Goal: Task Accomplishment & Management: Manage account settings

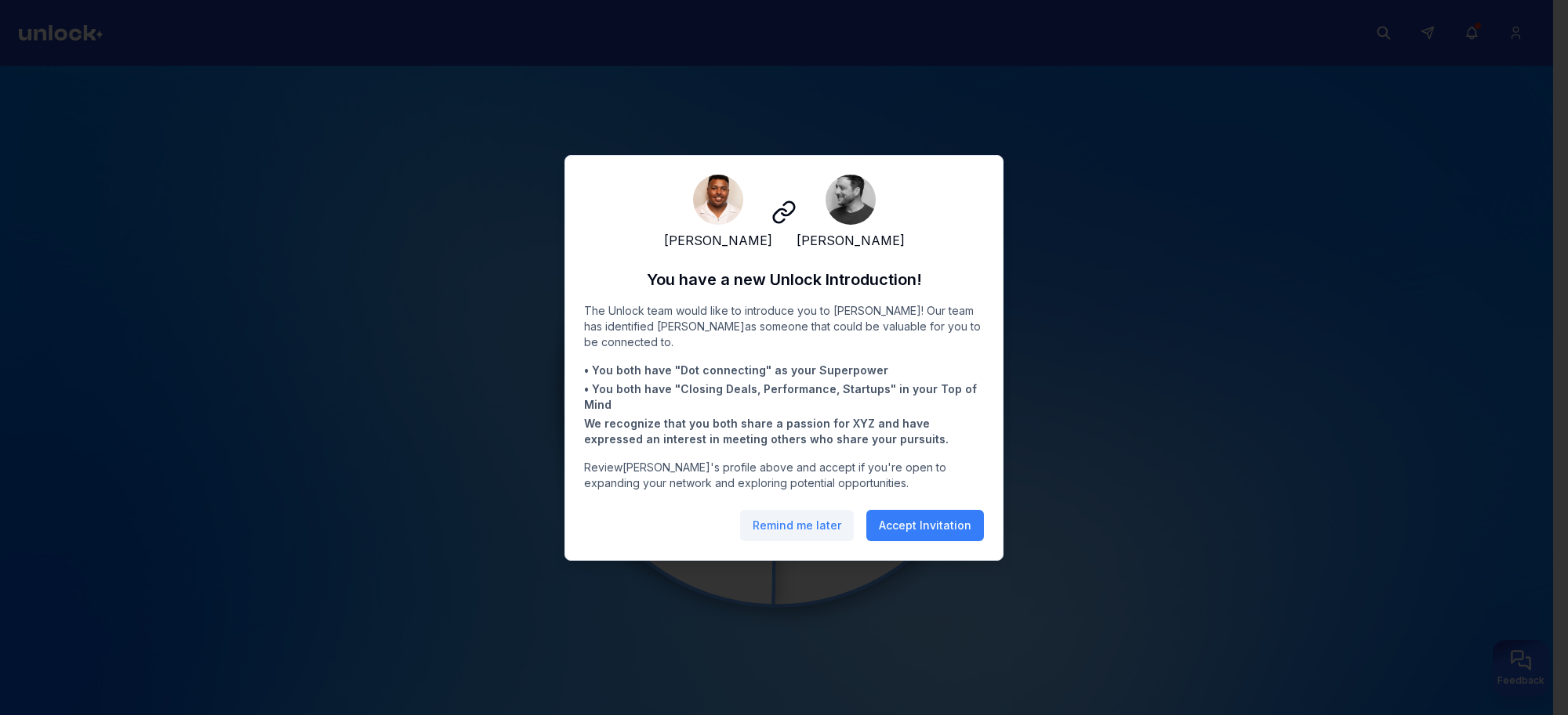
click at [781, 534] on button "Remind me later" at bounding box center [797, 526] width 114 height 31
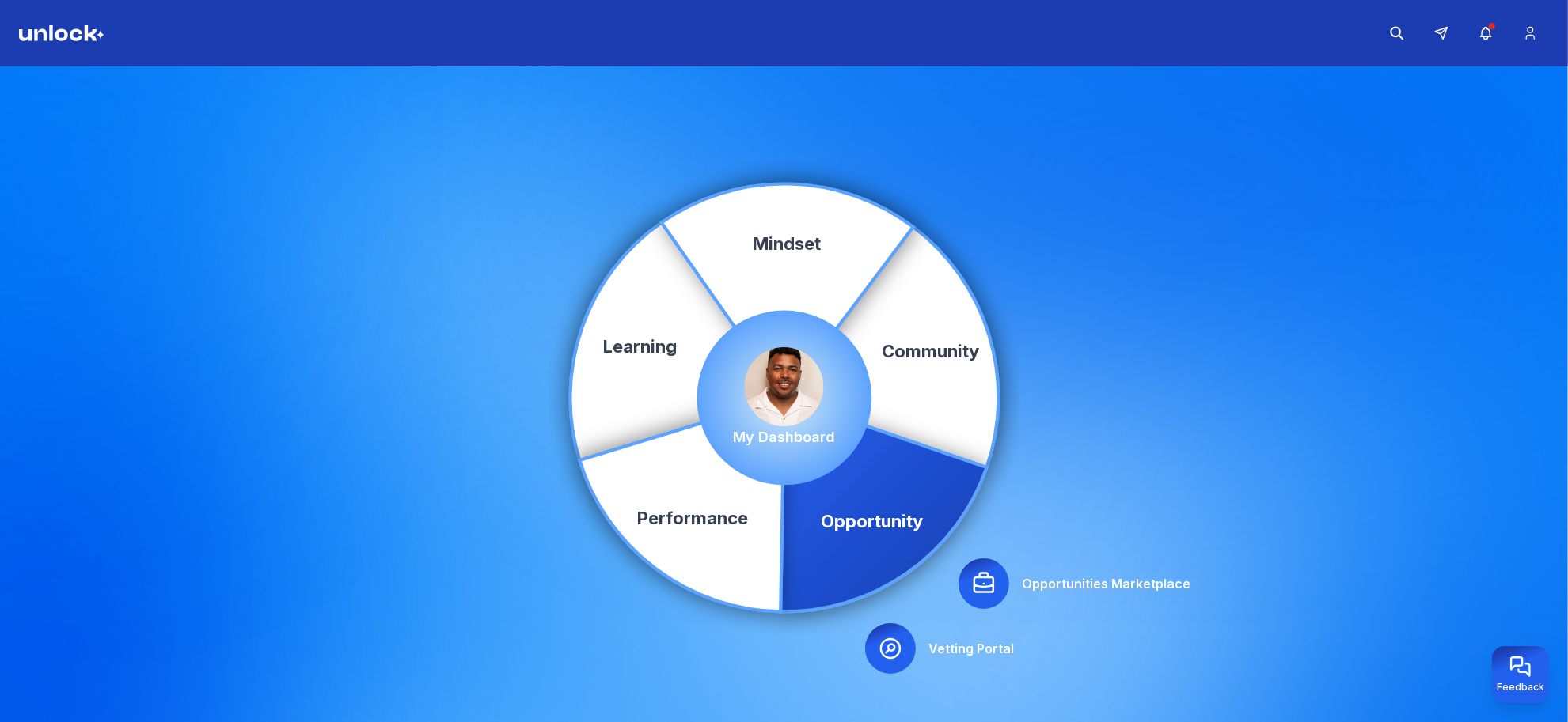
click at [768, 400] on img at bounding box center [784, 387] width 79 height 79
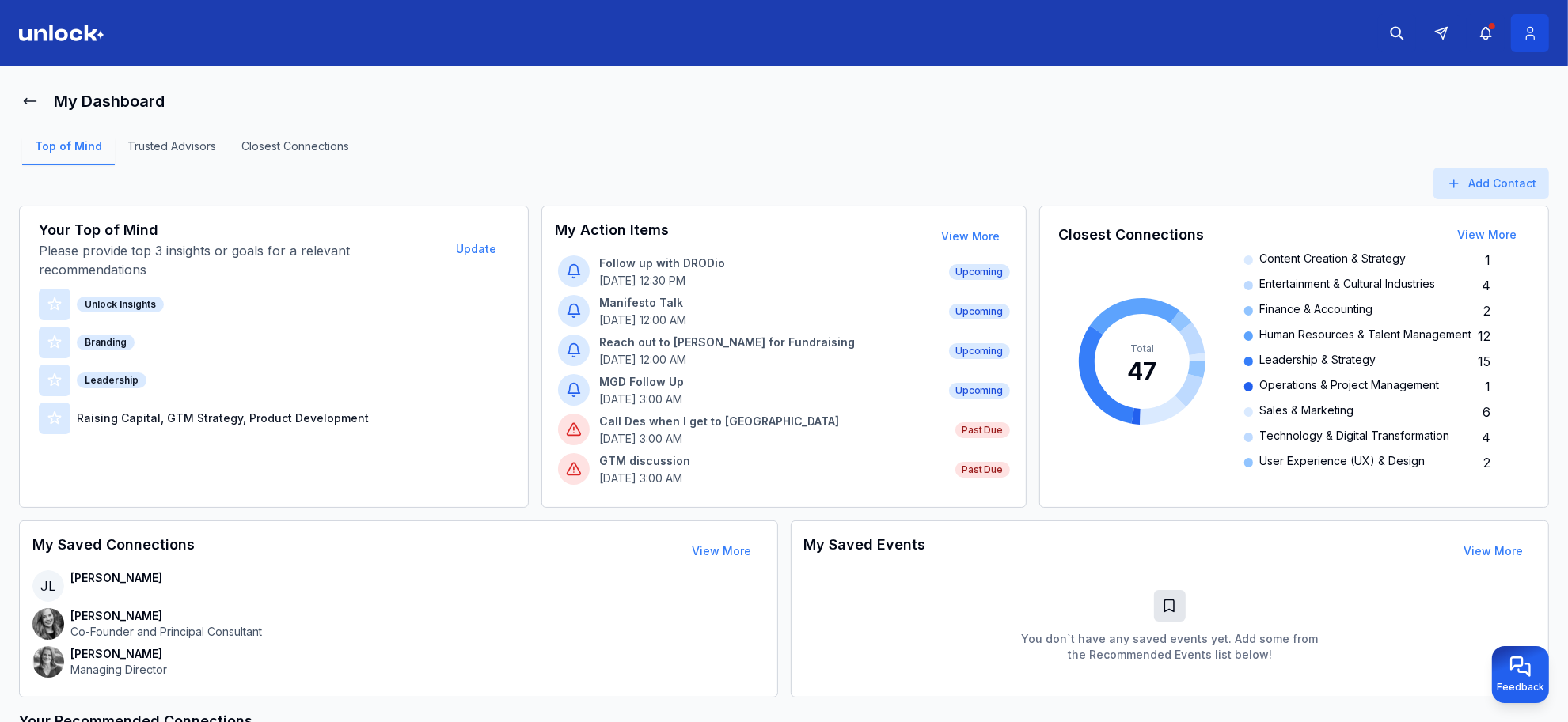
click at [1526, 41] on icon at bounding box center [1530, 33] width 17 height 16
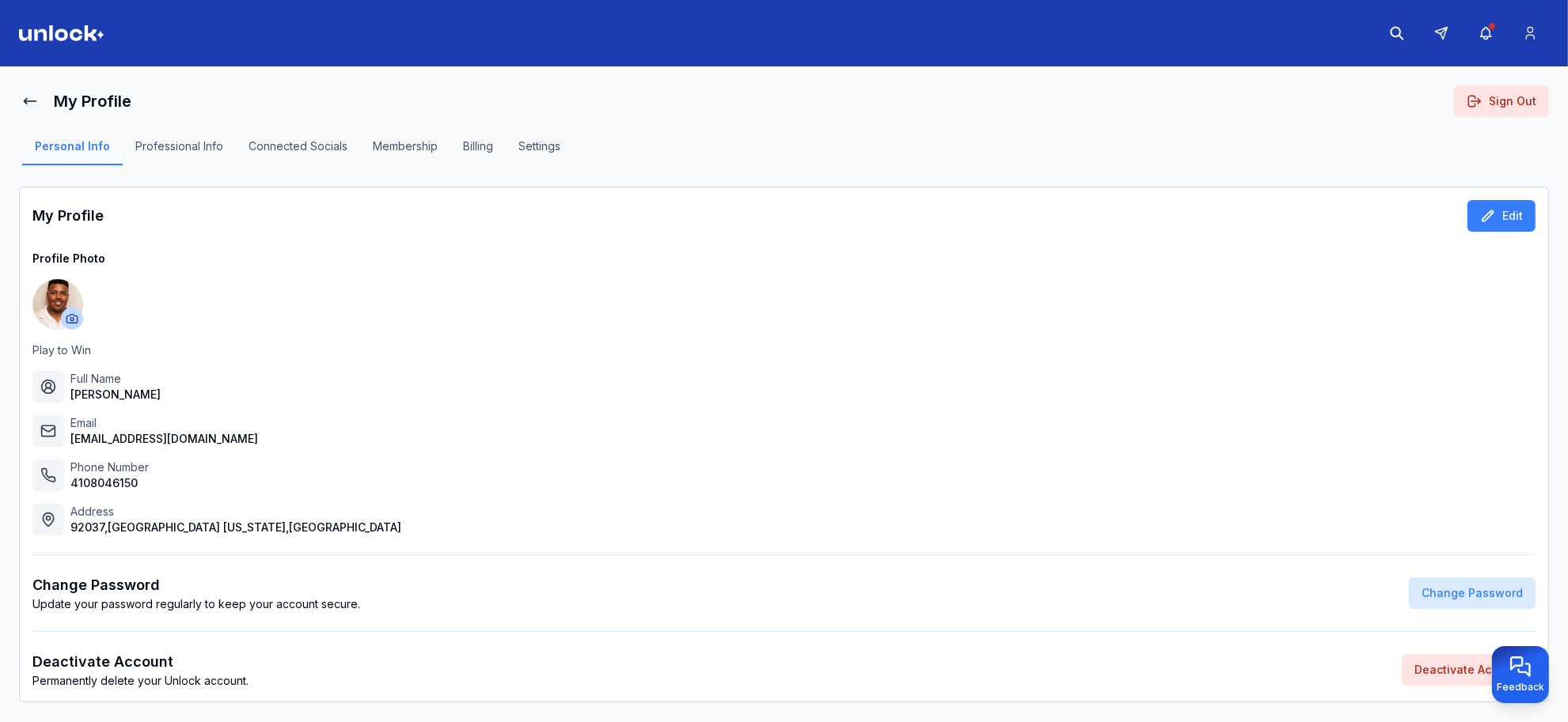
scroll to position [27, 0]
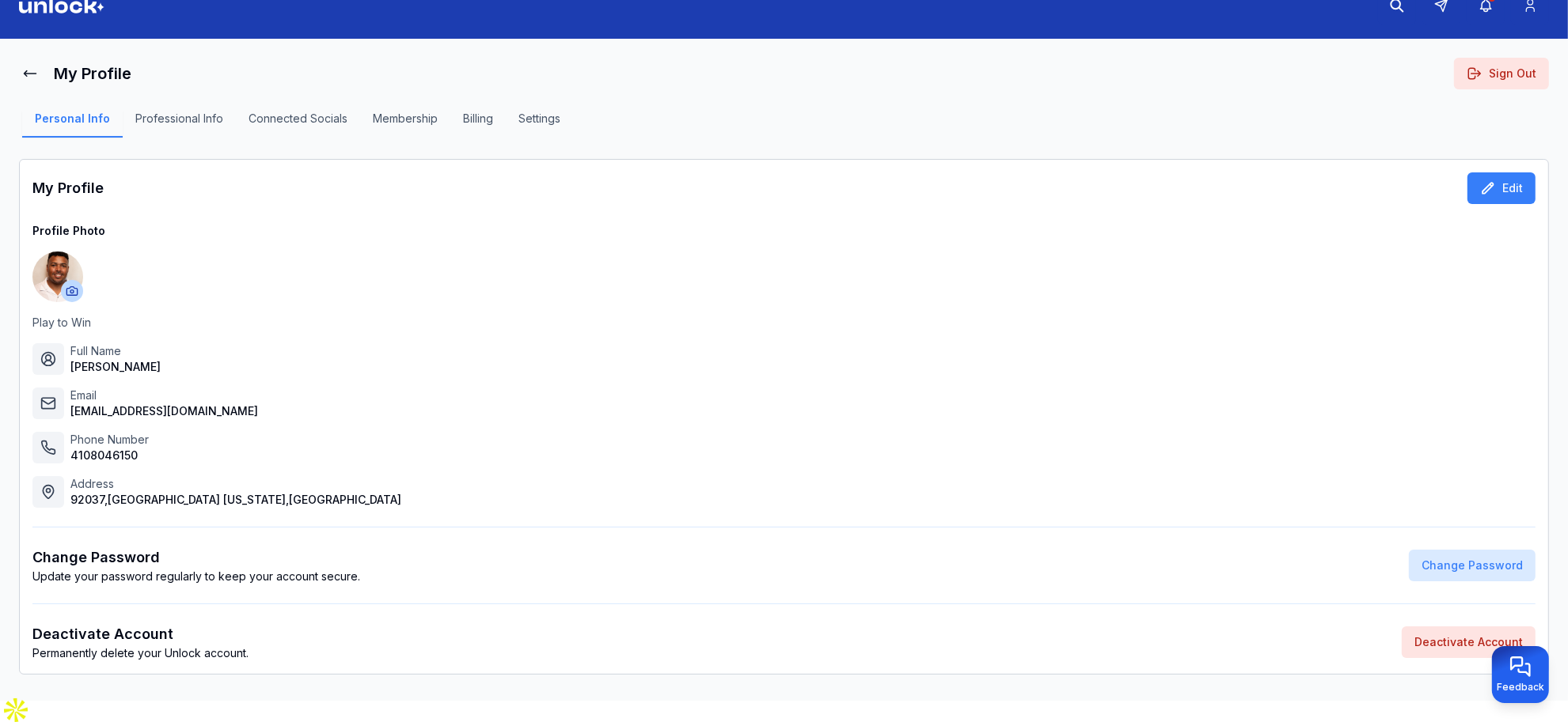
click at [192, 124] on button "Professional Info" at bounding box center [179, 124] width 113 height 27
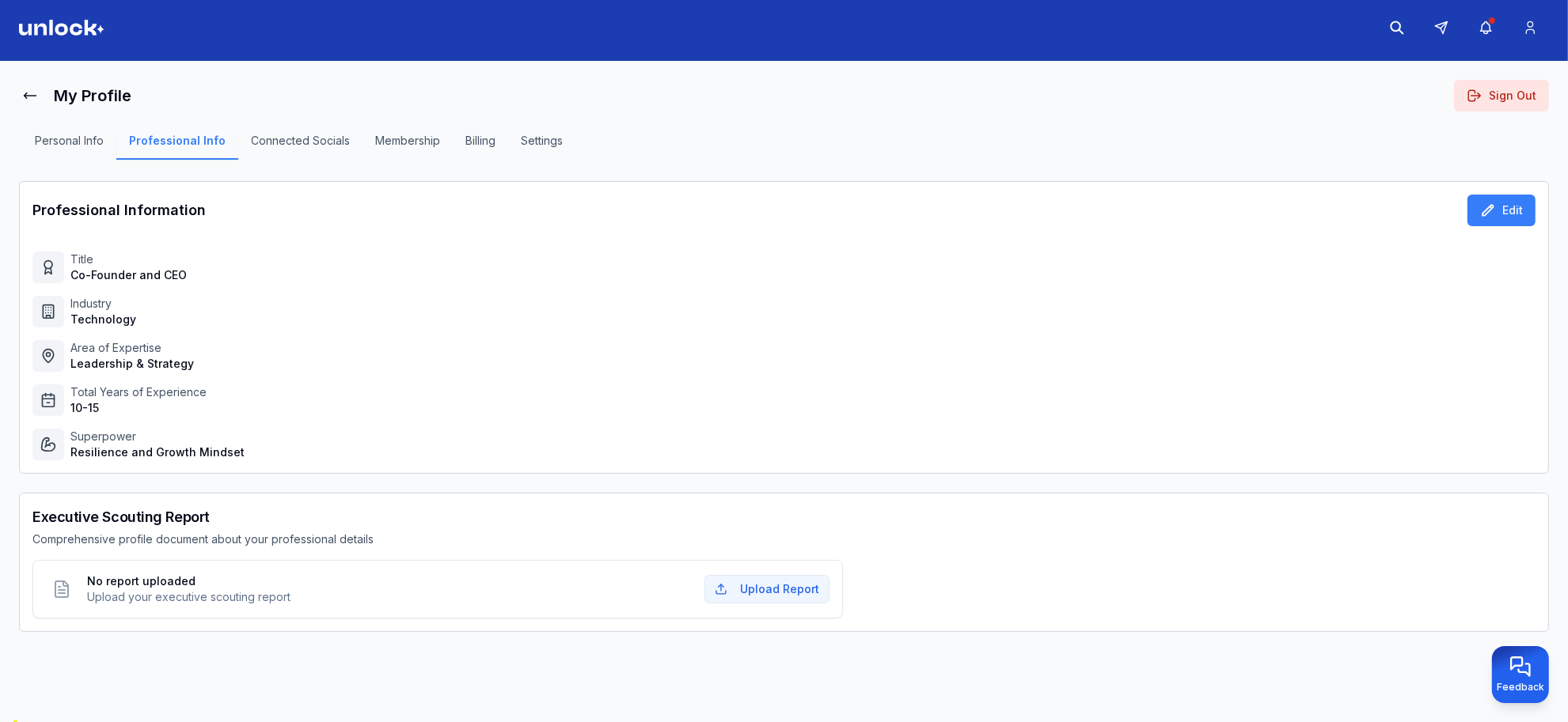
click at [281, 138] on button "Connected Socials" at bounding box center [300, 146] width 124 height 27
click at [50, 138] on button "Personal Info" at bounding box center [69, 146] width 94 height 27
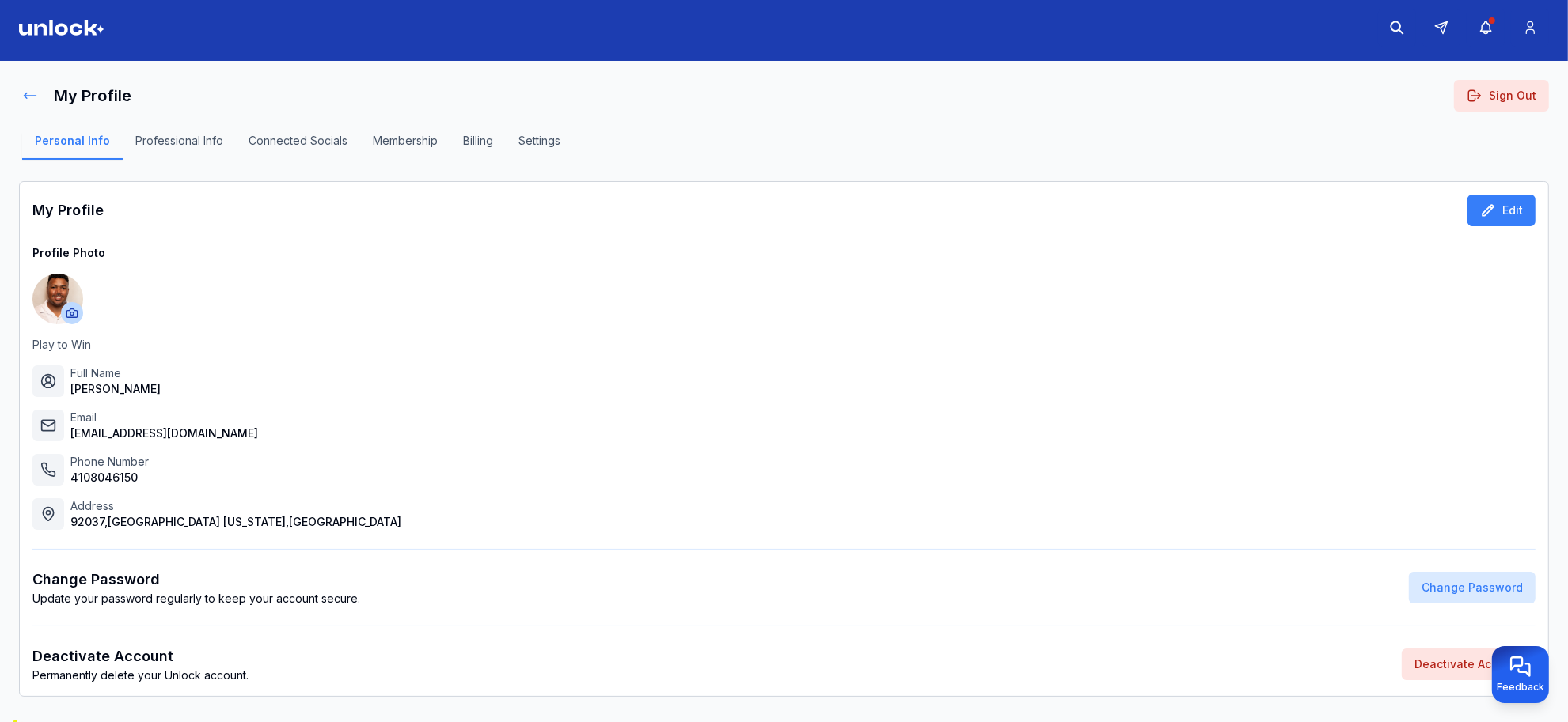
click at [28, 95] on icon at bounding box center [30, 96] width 11 height 5
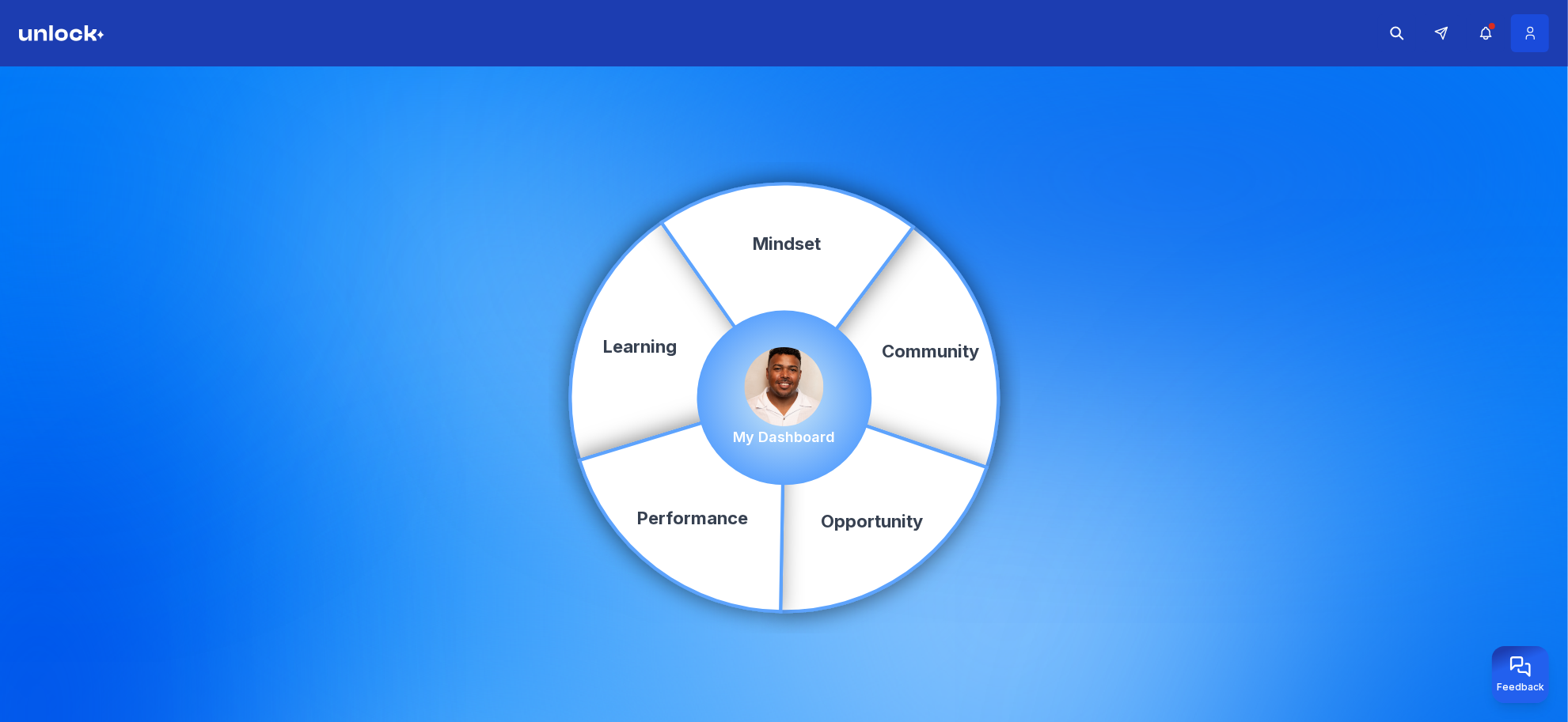
click at [1516, 30] on button at bounding box center [1529, 33] width 38 height 38
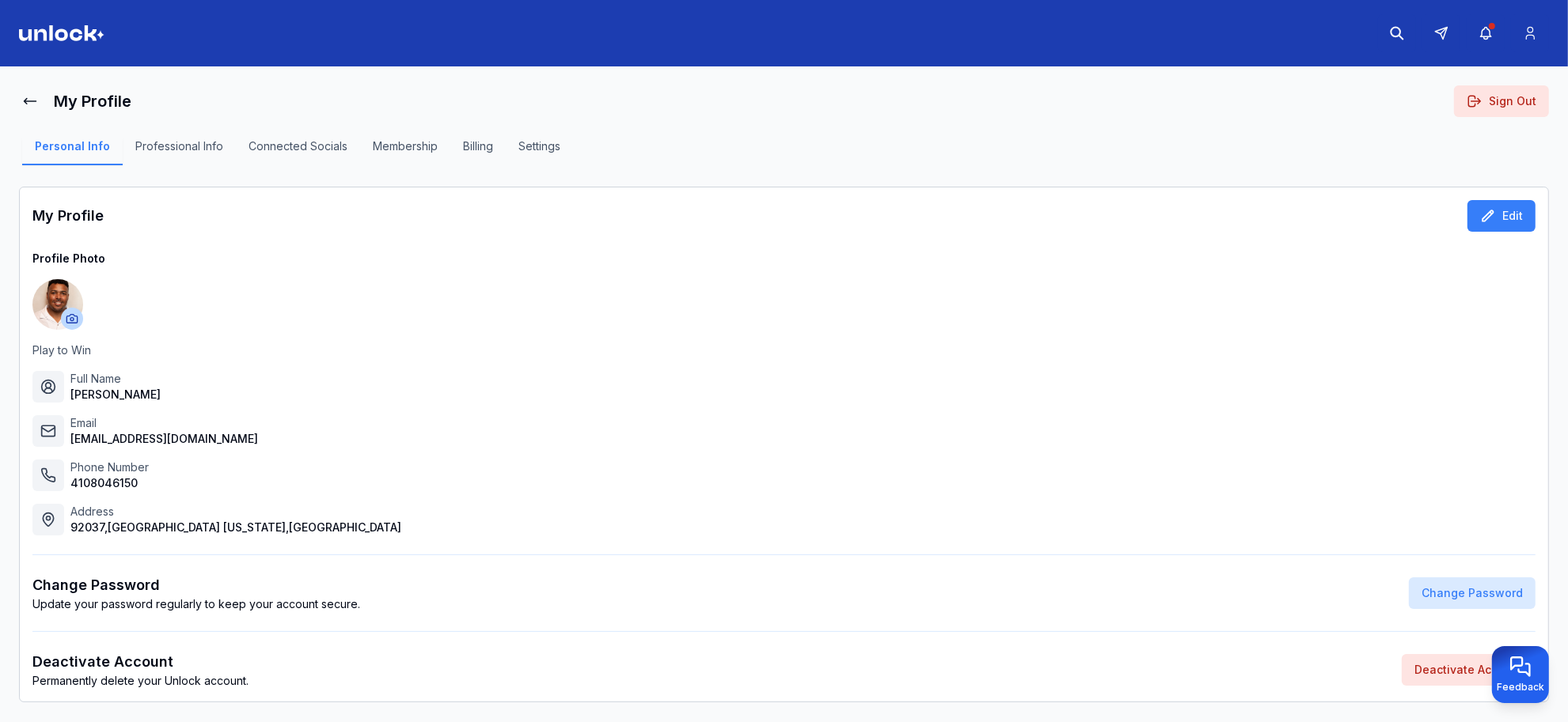
click at [154, 141] on button "Professional Info" at bounding box center [179, 152] width 113 height 27
click at [1501, 224] on button "Edit" at bounding box center [1501, 216] width 68 height 32
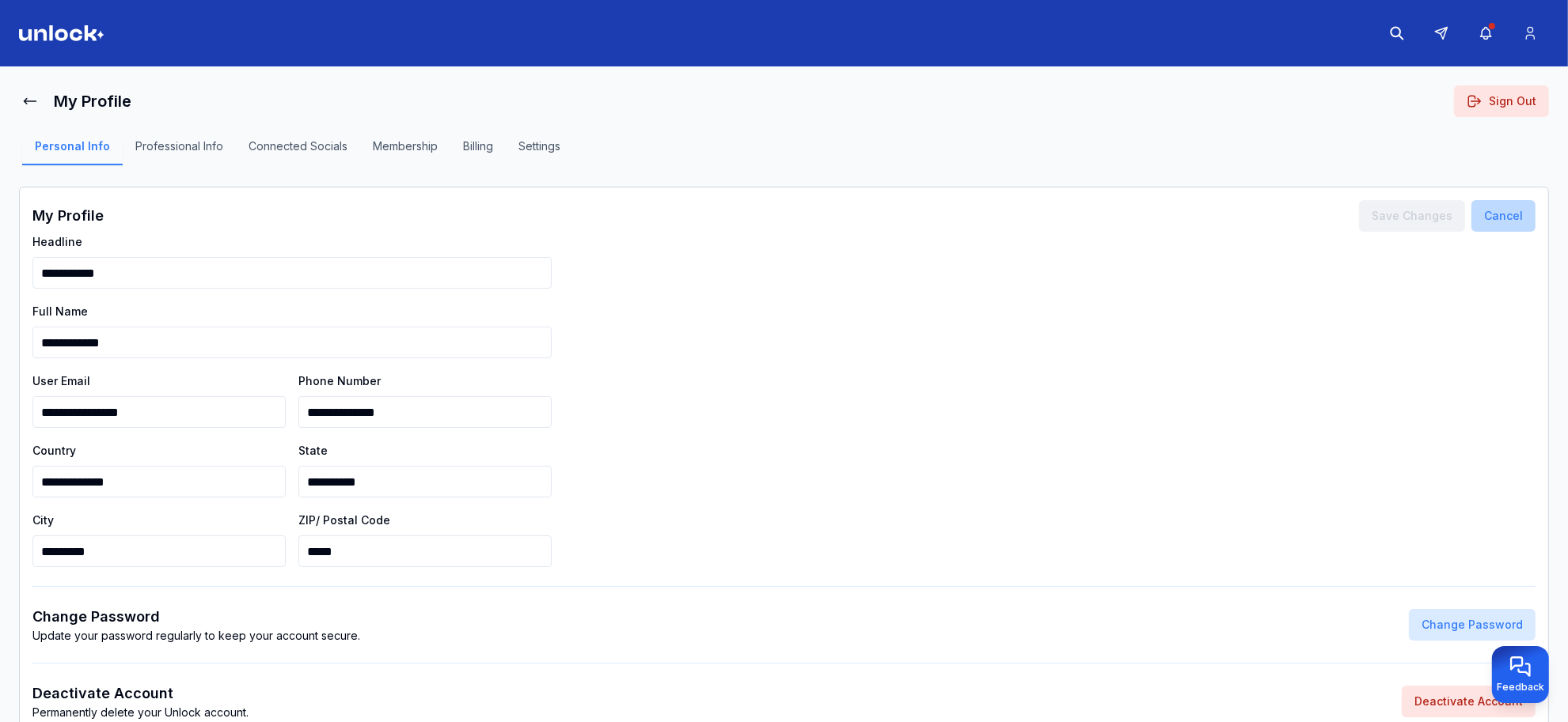
click at [1513, 214] on button "Cancel" at bounding box center [1503, 216] width 64 height 32
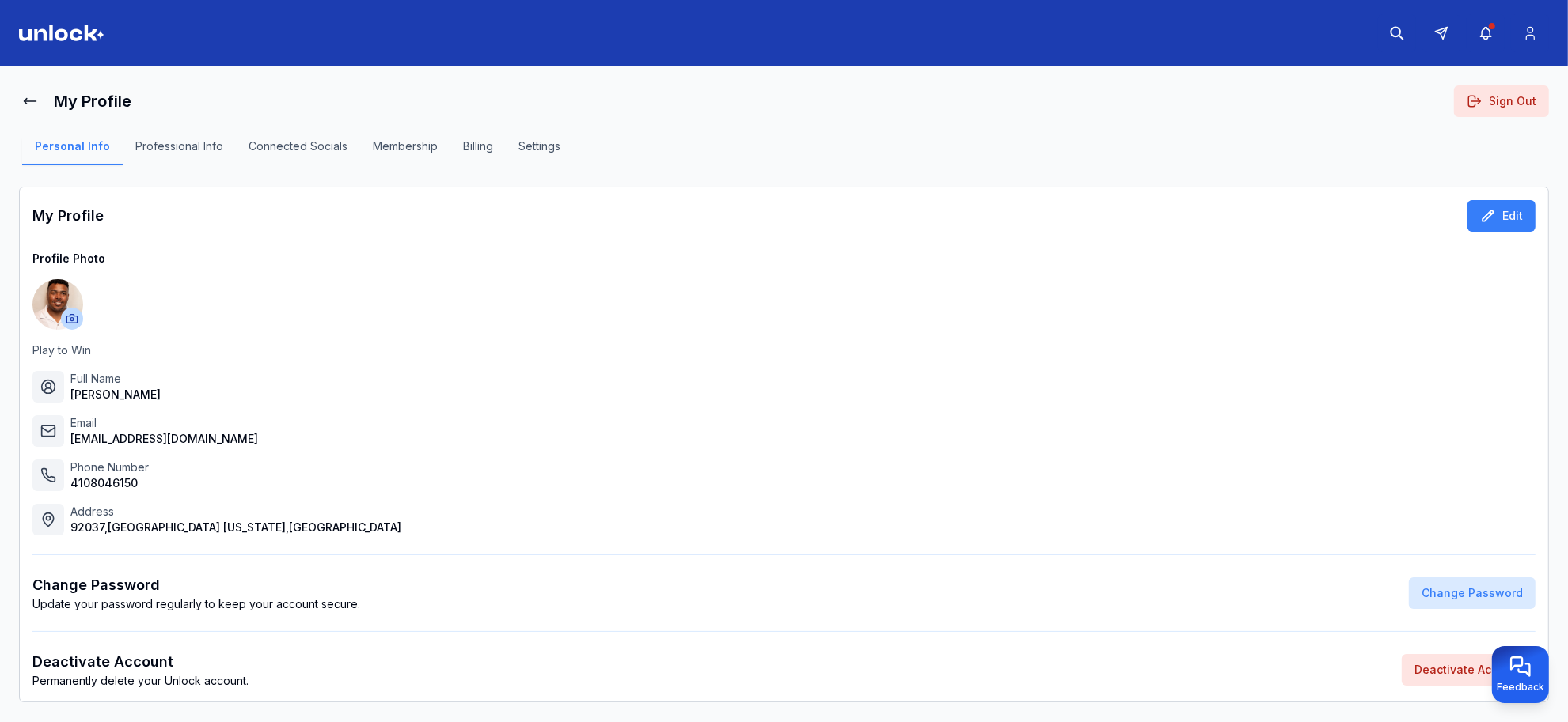
click at [200, 152] on button "Professional Info" at bounding box center [179, 152] width 113 height 27
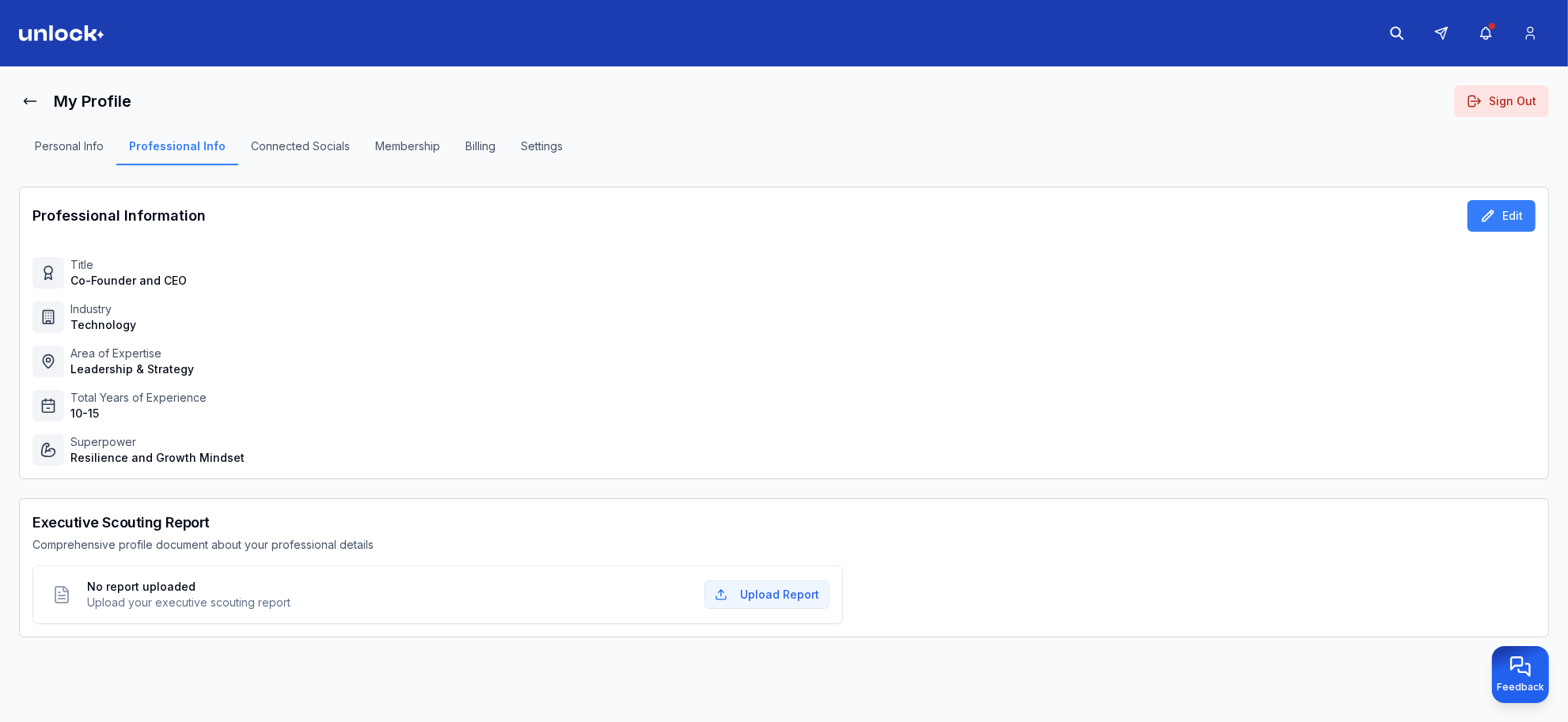
click at [63, 148] on button "Personal Info" at bounding box center [69, 152] width 94 height 27
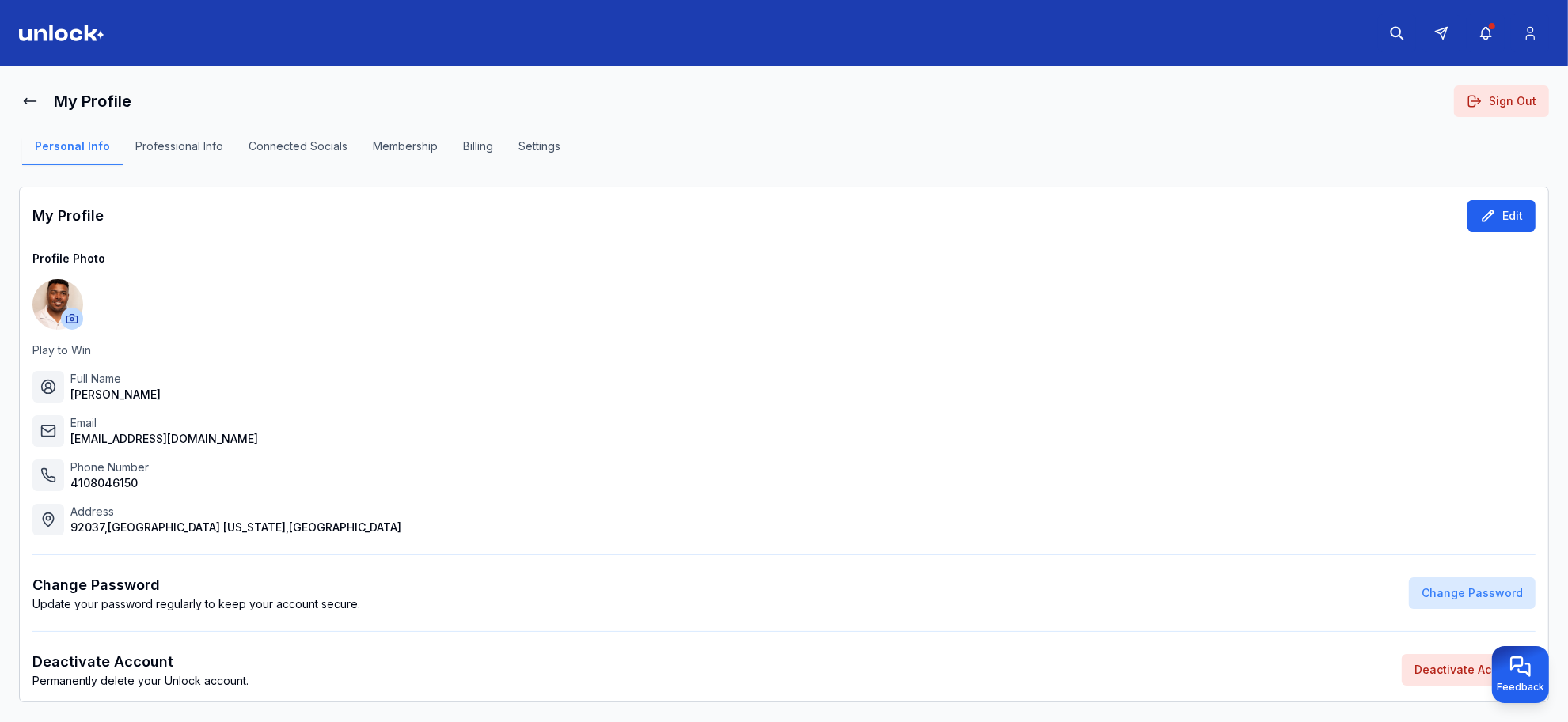
click at [1512, 219] on button "Edit" at bounding box center [1501, 216] width 68 height 32
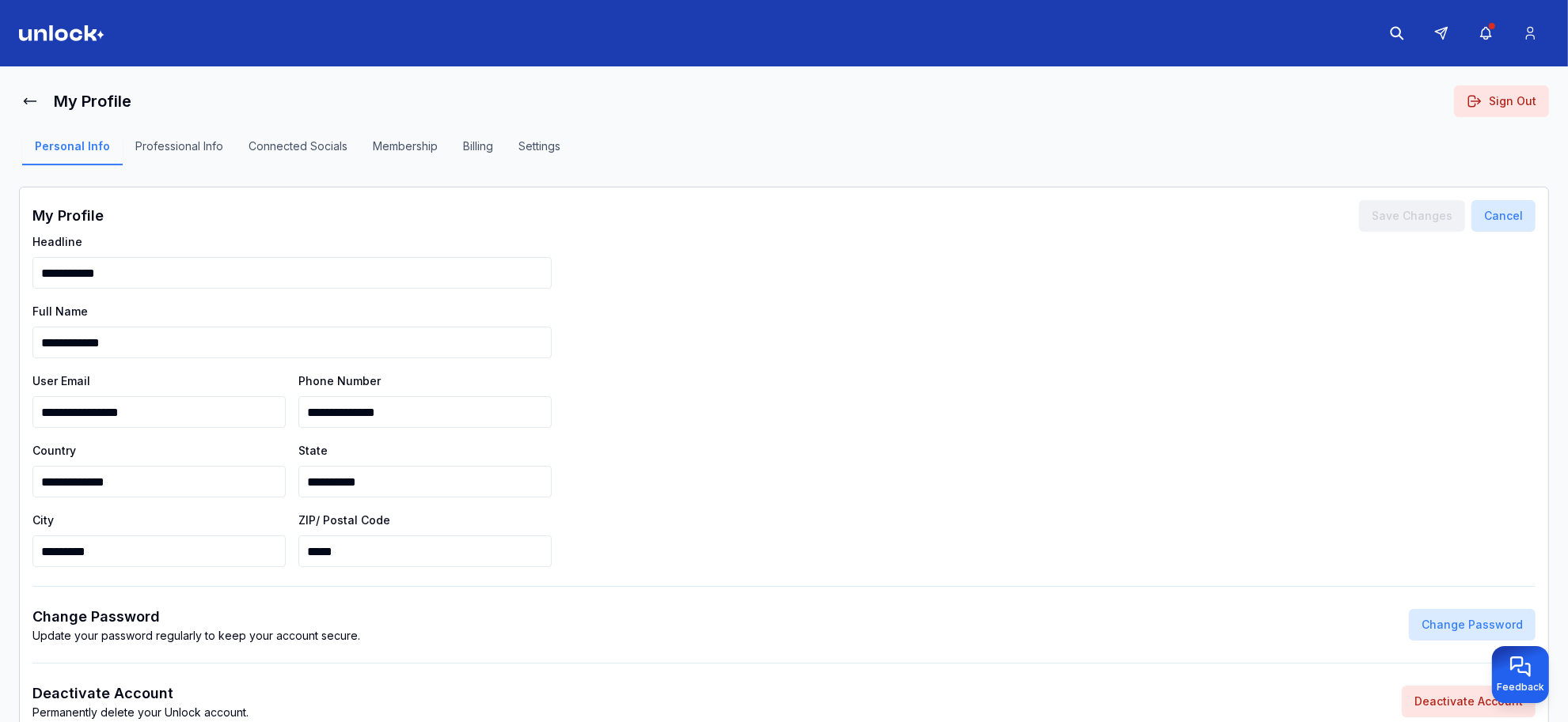
click at [213, 151] on button "Professional Info" at bounding box center [179, 152] width 113 height 27
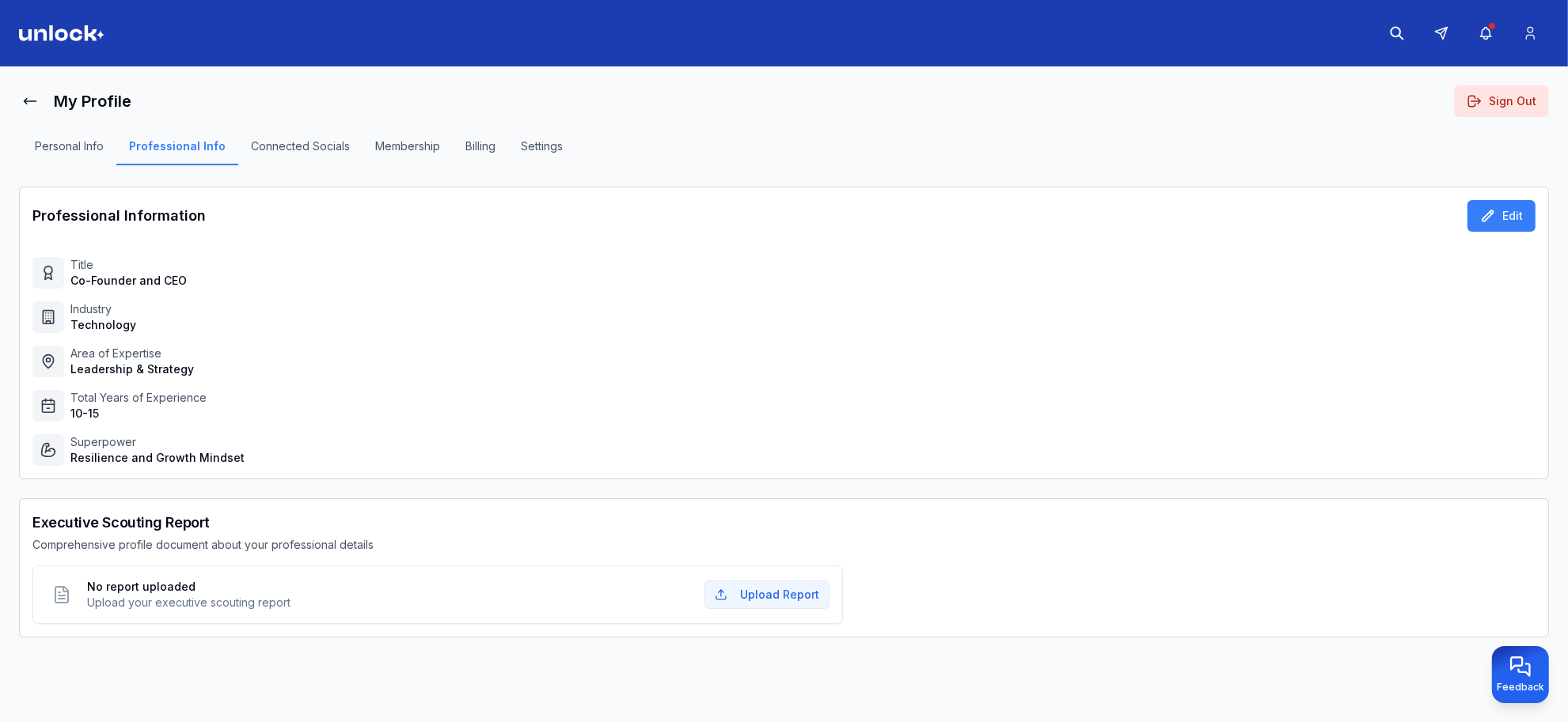
click at [85, 139] on button "Personal Info" at bounding box center [69, 152] width 94 height 27
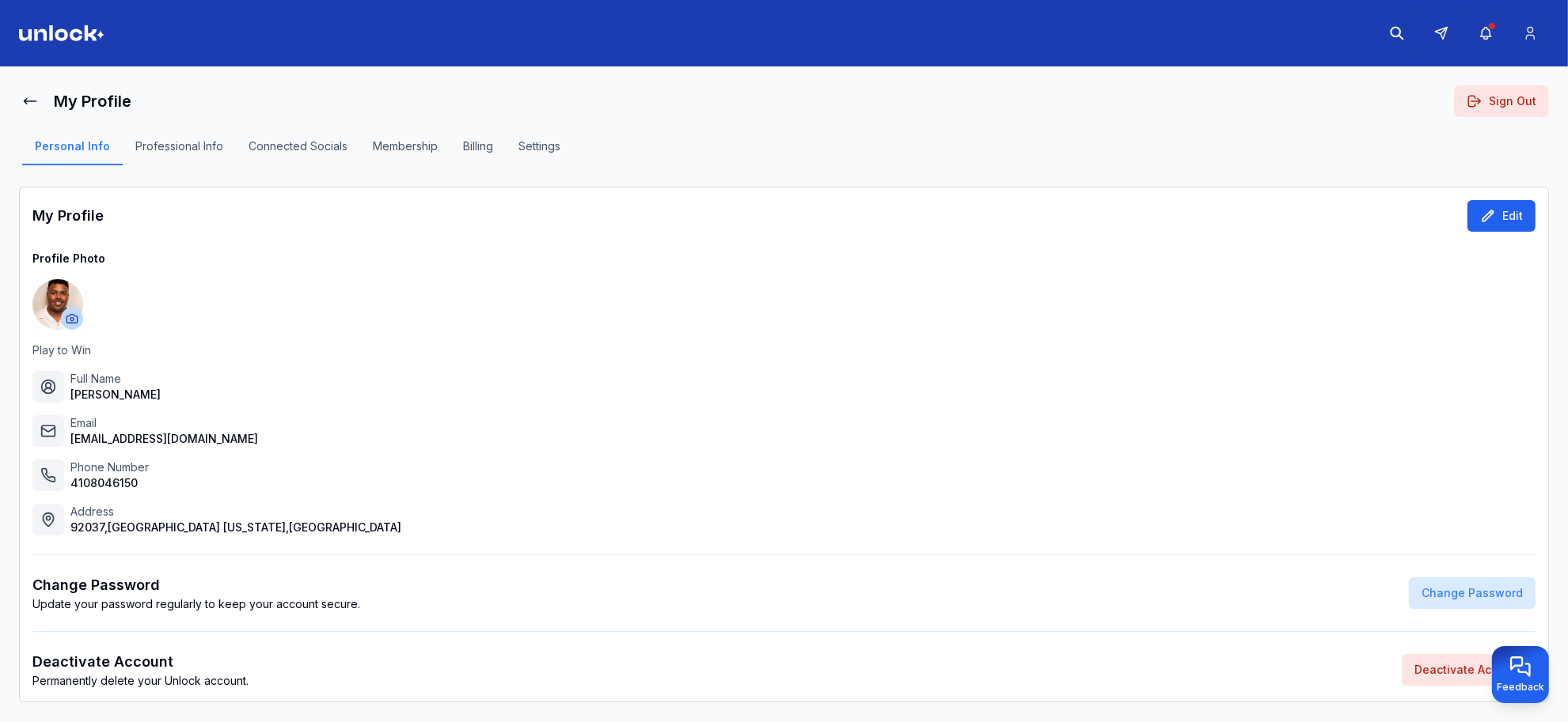
click at [1502, 205] on button "Edit" at bounding box center [1501, 216] width 68 height 32
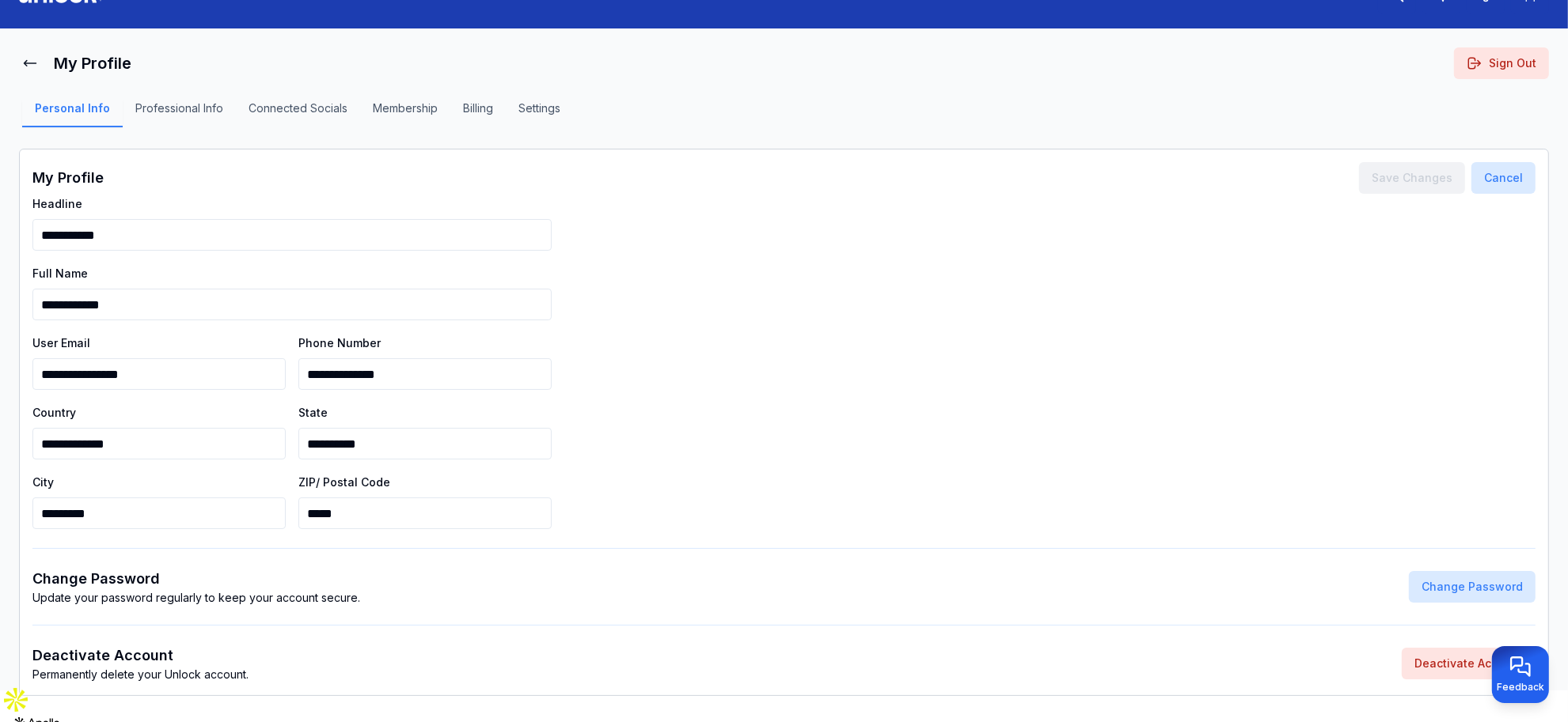
scroll to position [59, 0]
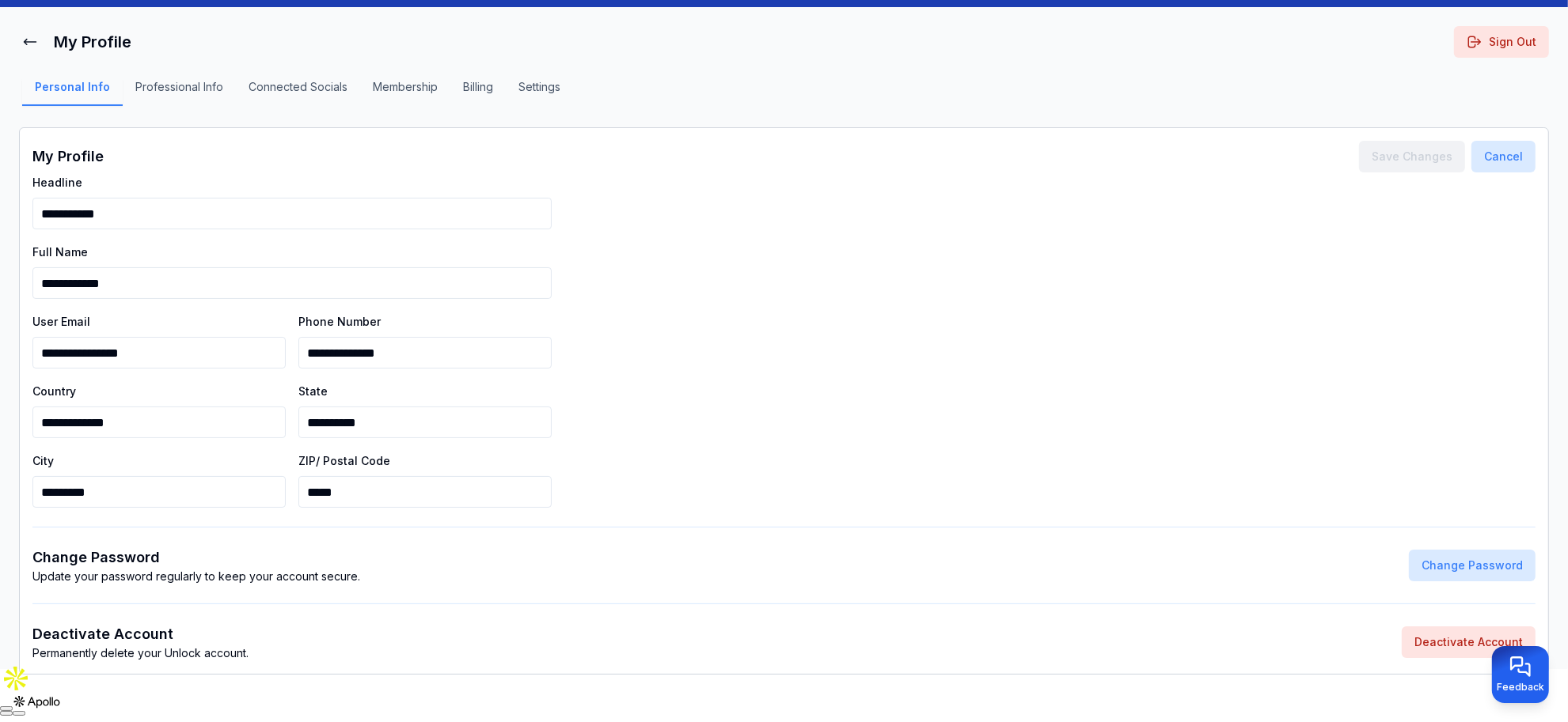
click at [121, 499] on input "*********" at bounding box center [159, 492] width 253 height 32
click at [195, 88] on button "Professional Info" at bounding box center [179, 93] width 113 height 27
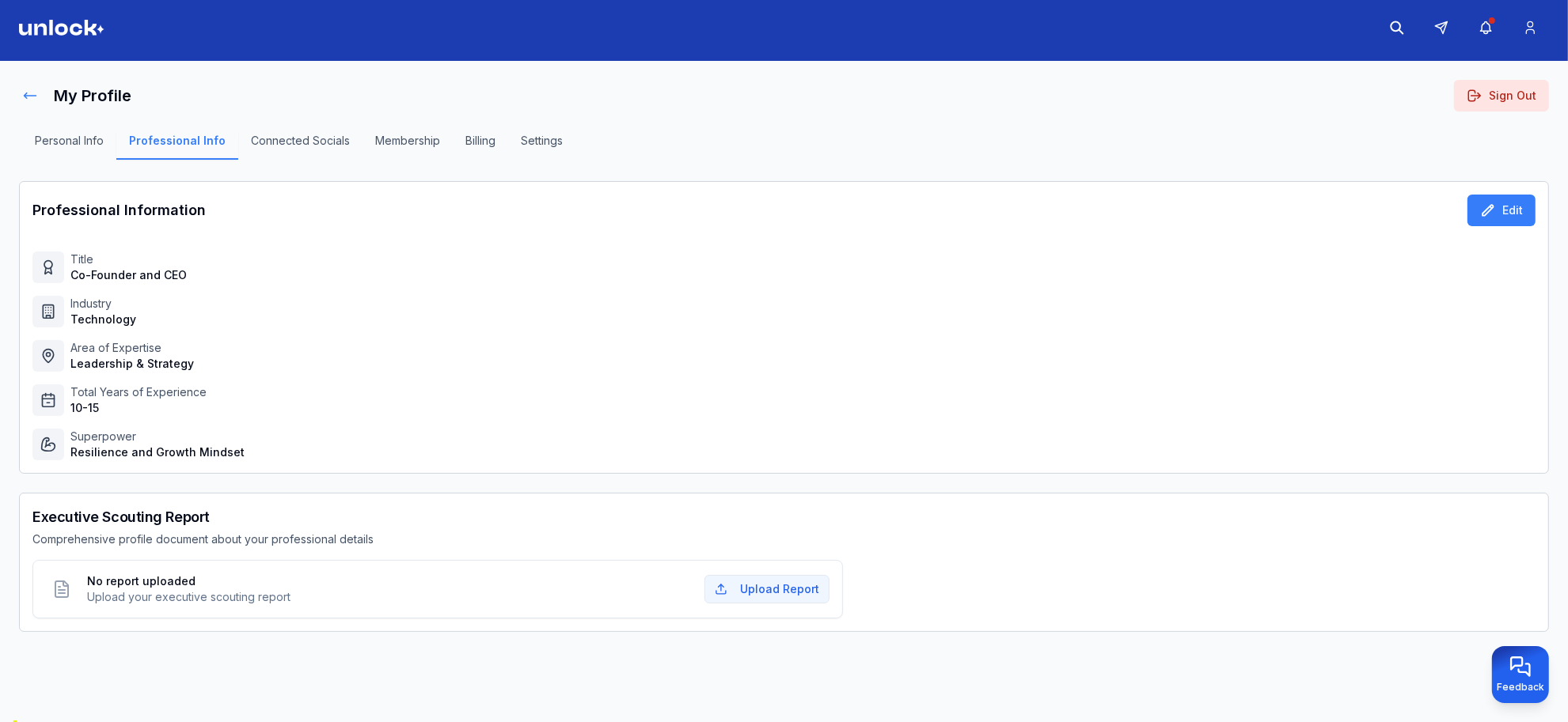
click at [32, 96] on icon at bounding box center [30, 96] width 16 height 16
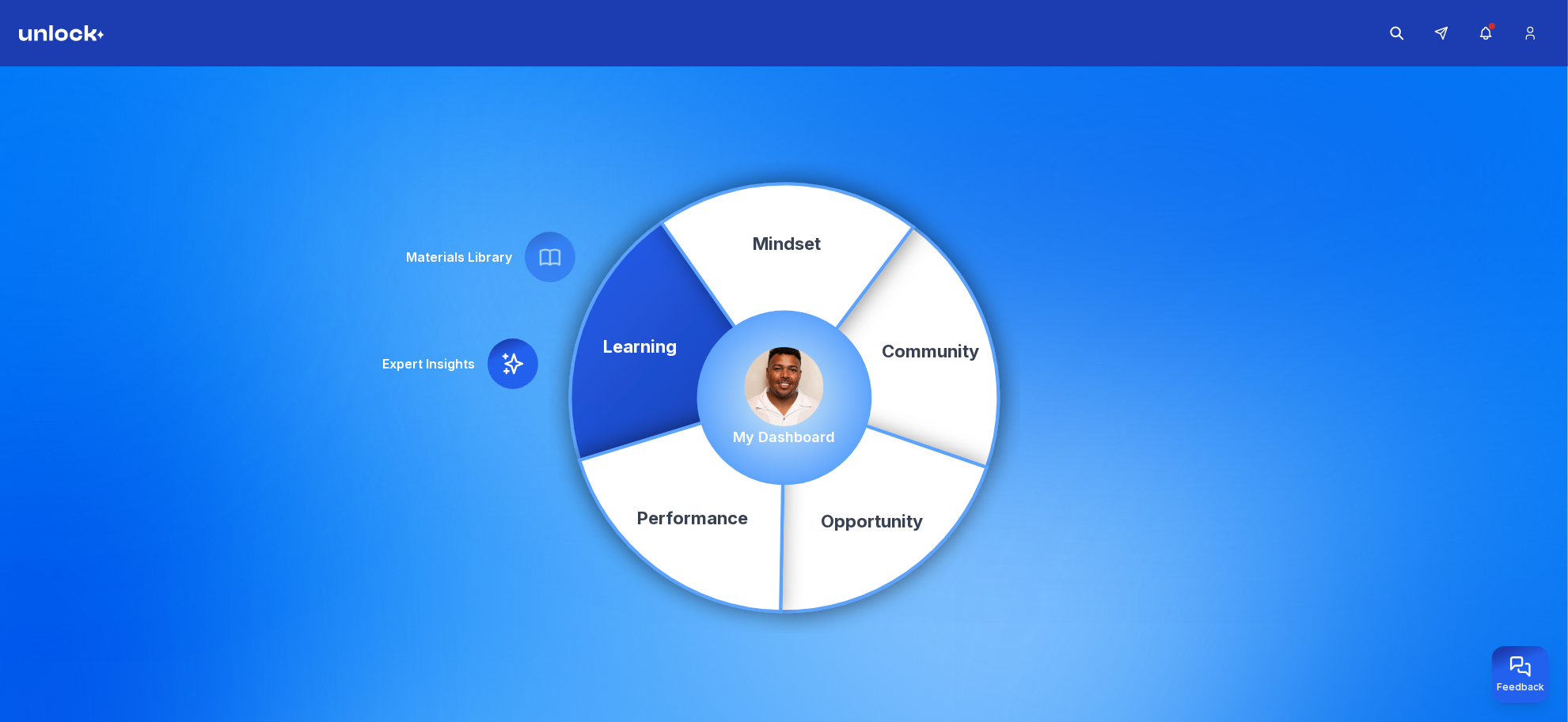
click at [782, 373] on img at bounding box center [784, 387] width 79 height 79
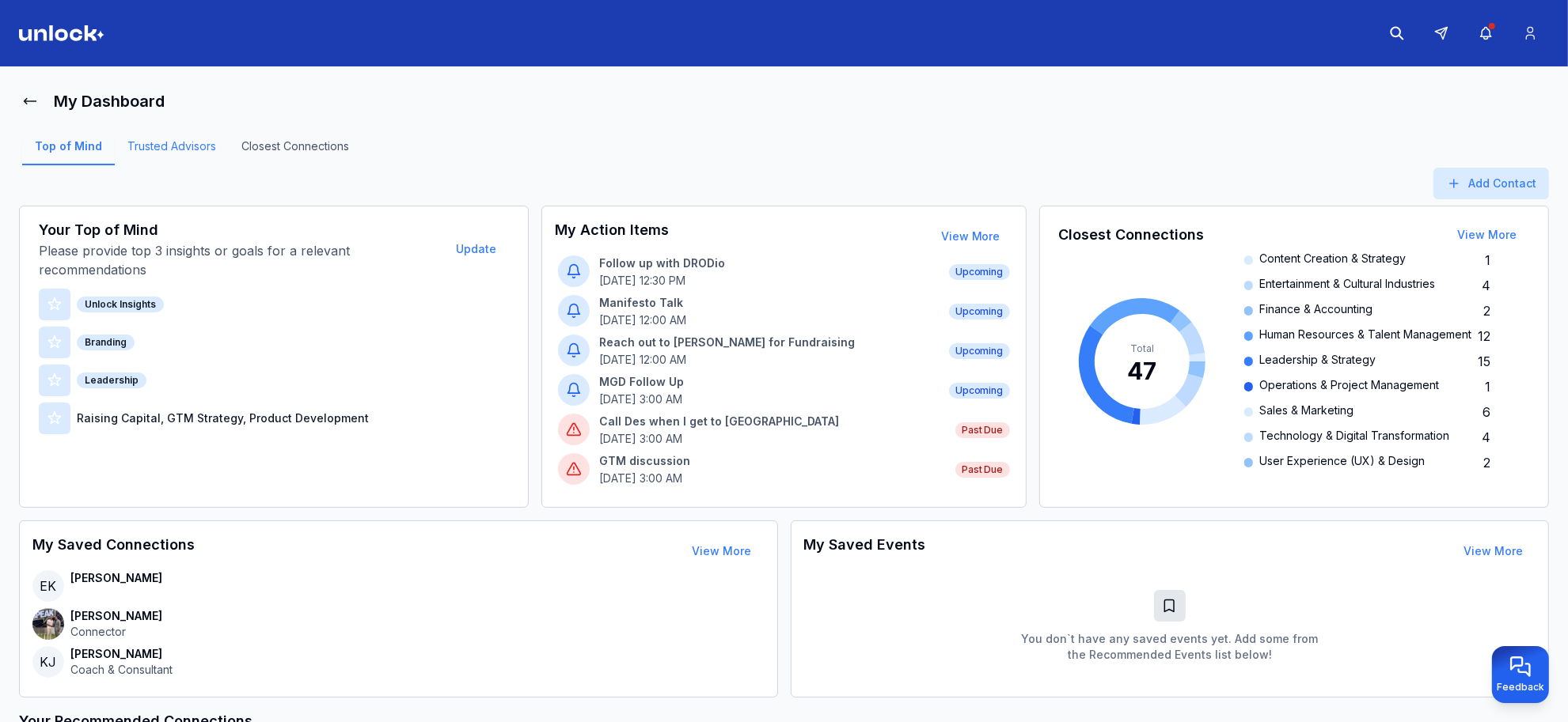
click at [159, 149] on link "Trusted Advisors" at bounding box center [171, 152] width 114 height 27
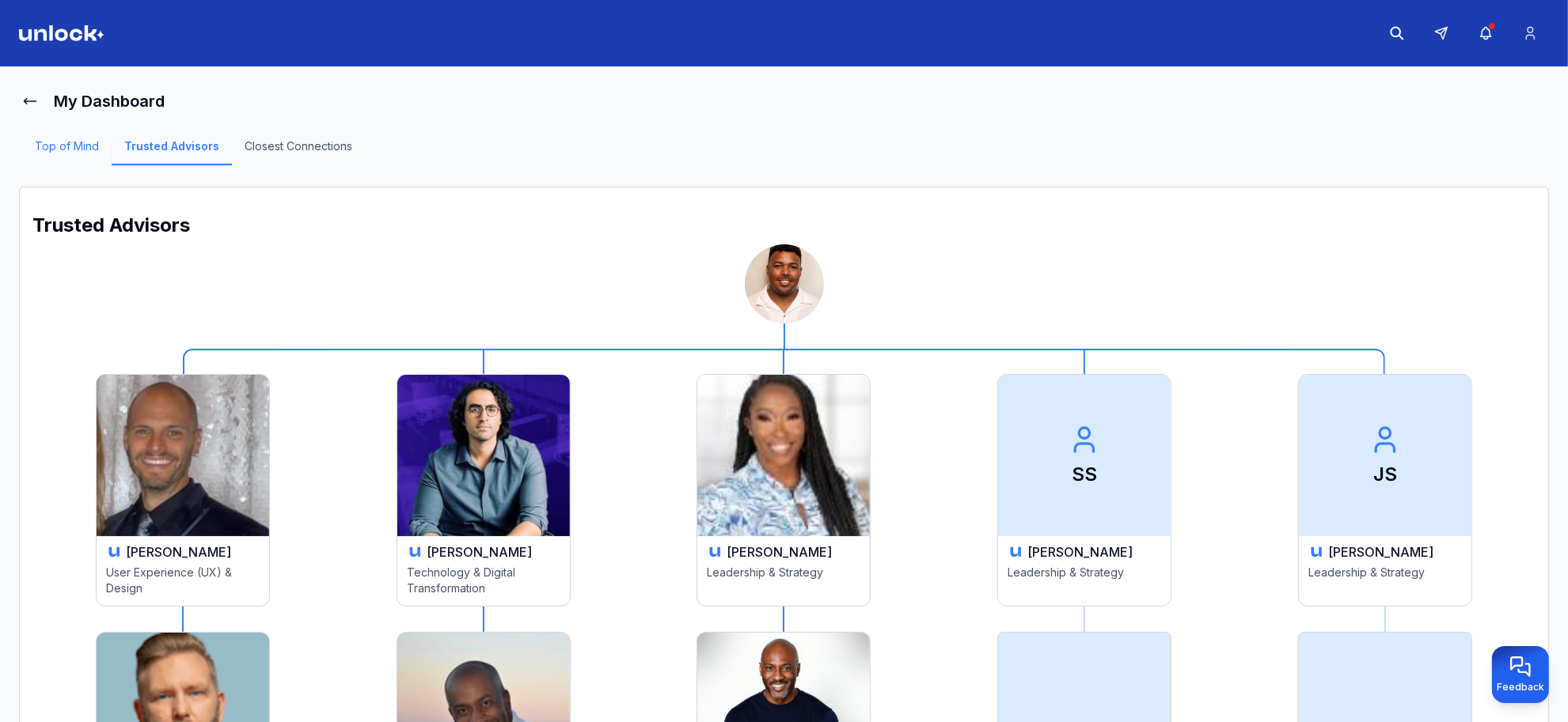
click at [75, 148] on link "Top of Mind" at bounding box center [66, 152] width 89 height 27
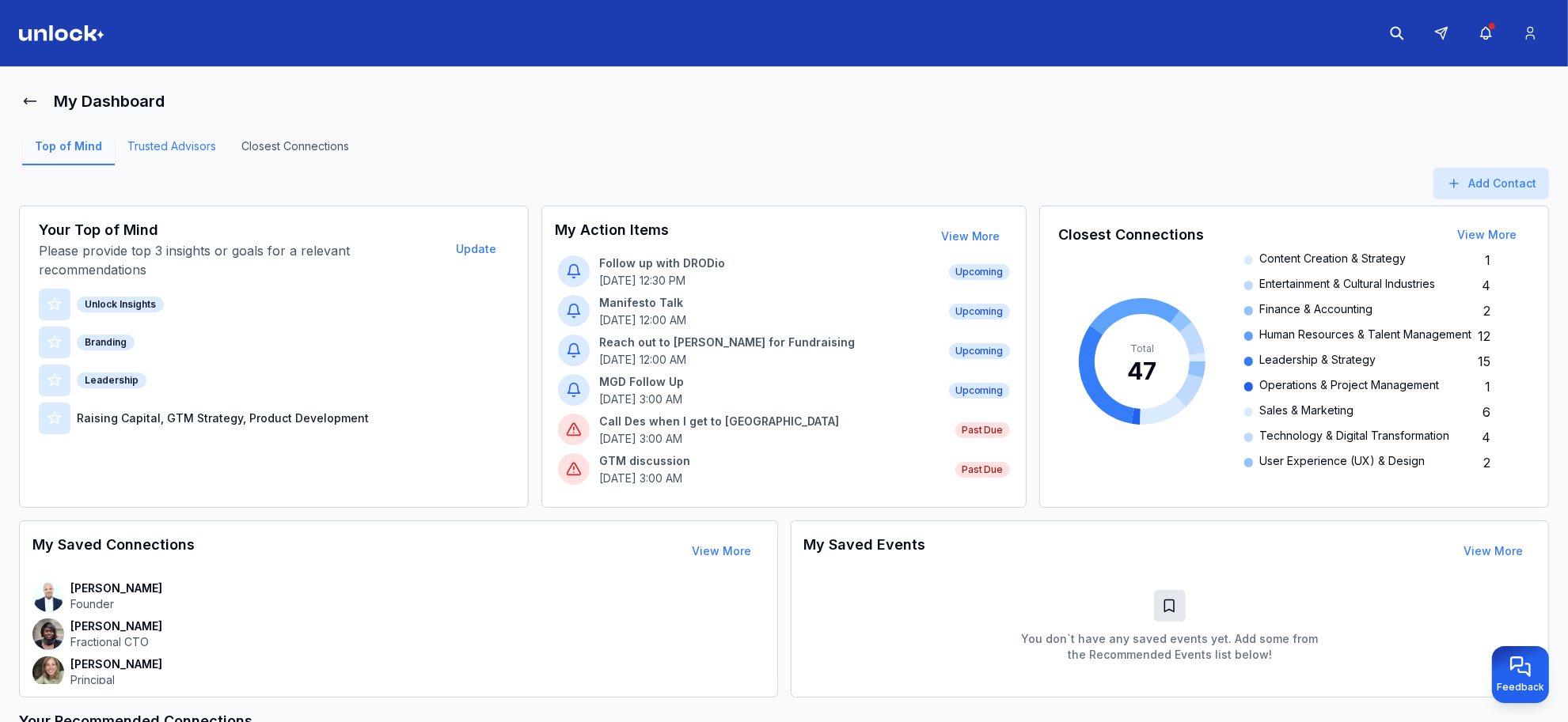
click at [156, 149] on link "Trusted Advisors" at bounding box center [171, 152] width 114 height 27
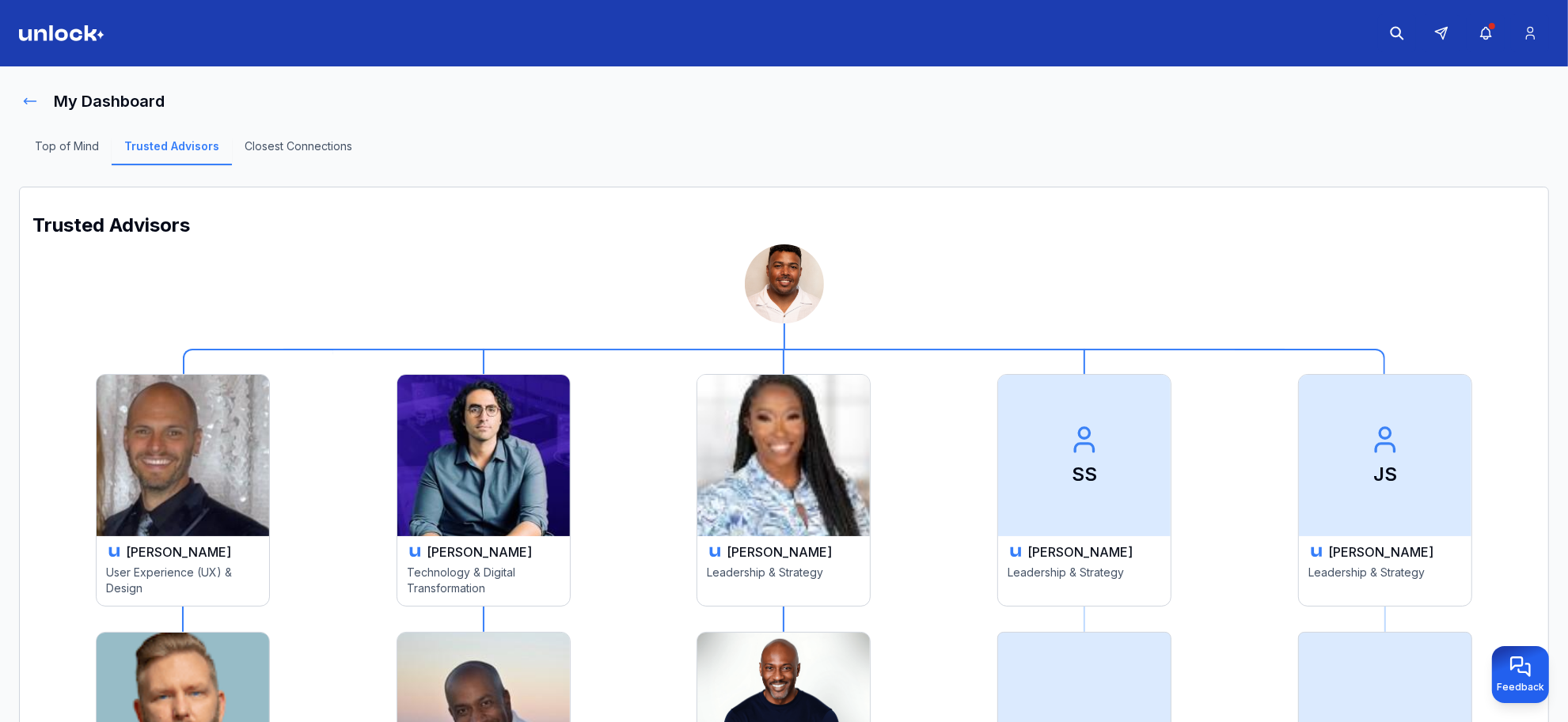
click at [27, 101] on icon at bounding box center [30, 101] width 16 height 16
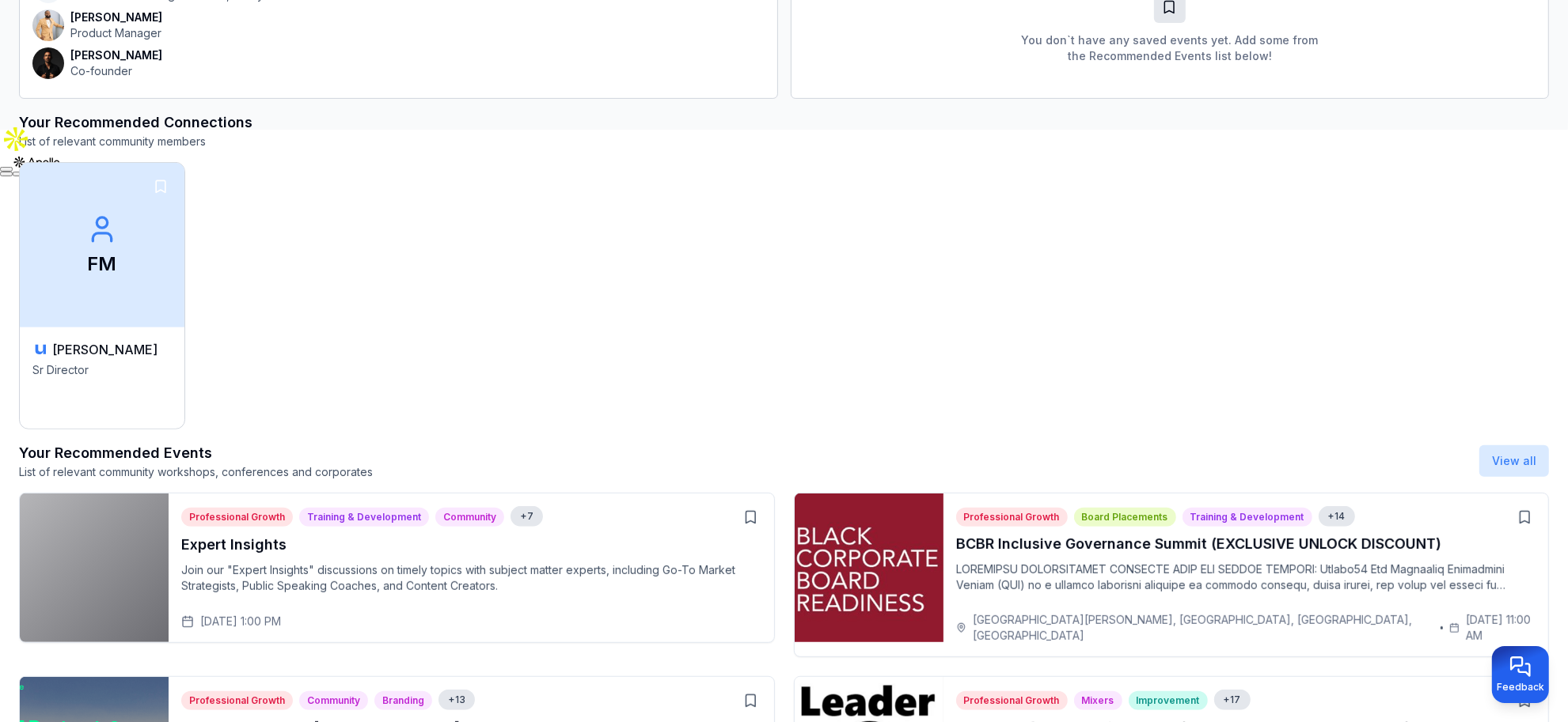
scroll to position [737, 0]
